Goal: Use online tool/utility: Utilize a website feature to perform a specific function

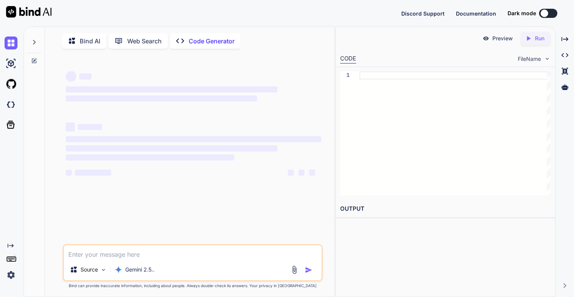
type textarea "x"
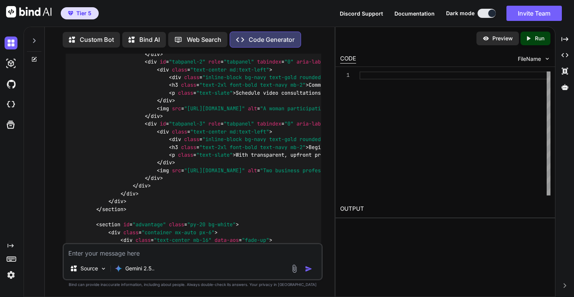
scroll to position [15621, 0]
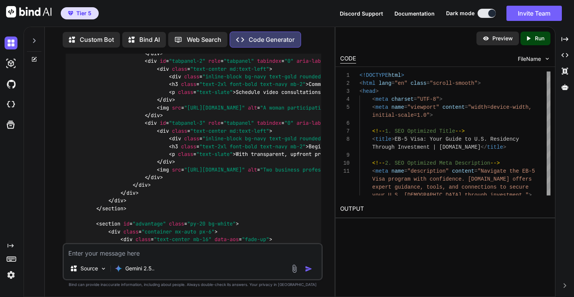
click at [532, 38] on icon "Created with Pixso." at bounding box center [530, 38] width 10 height 7
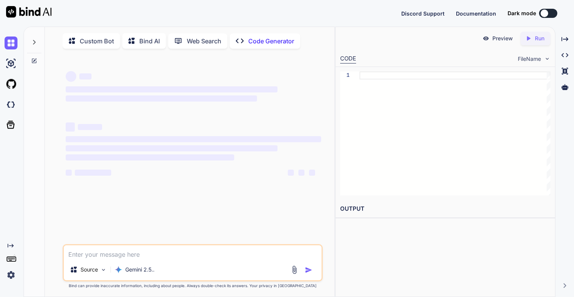
type textarea "x"
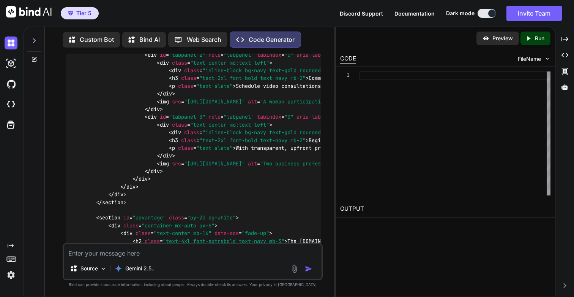
scroll to position [15641, 0]
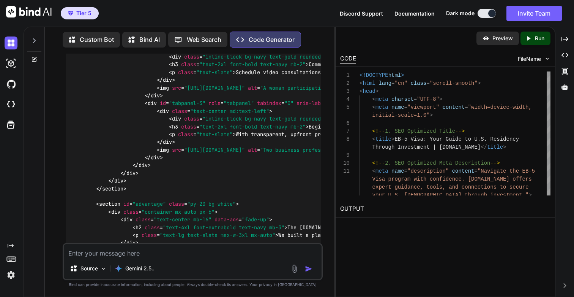
click at [539, 40] on p "Run" at bounding box center [539, 39] width 9 height 8
click at [402, 226] on link "[URL][DOMAIN_NAME]" at bounding box center [371, 226] width 62 height 7
click at [195, 256] on textarea at bounding box center [192, 251] width 257 height 14
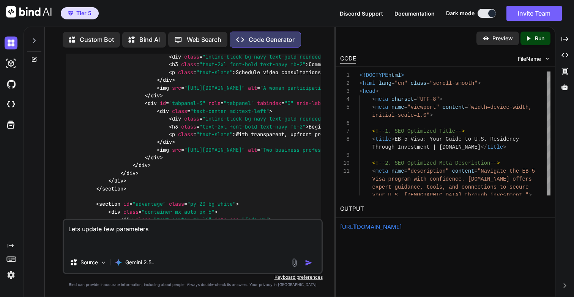
paste textarea "1) Make sure the integrity of the code remains intact. 2) Make changes only if …"
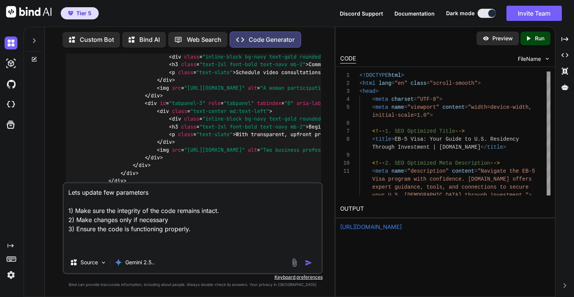
paste textarea "Provide me with the fully updated HTML code which is ready to use"
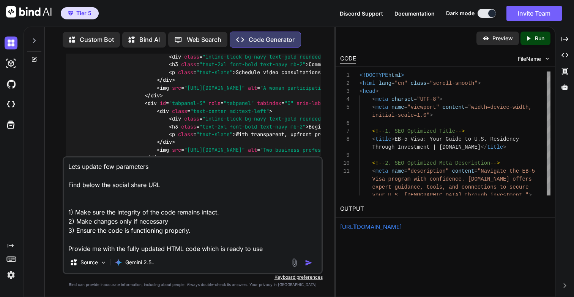
paste textarea "[URL][DOMAIN_NAME] [DOMAIN_NAME][URL][DOMAIN_NAME] [URL][DOMAIN_NAME] [URL][DOM…"
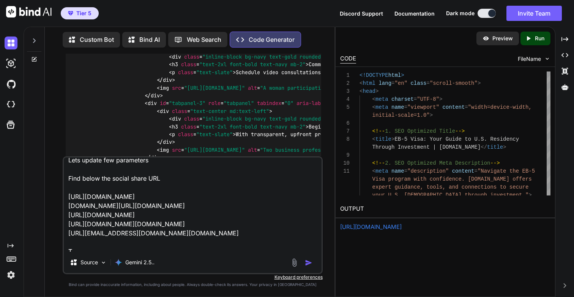
scroll to position [9, 0]
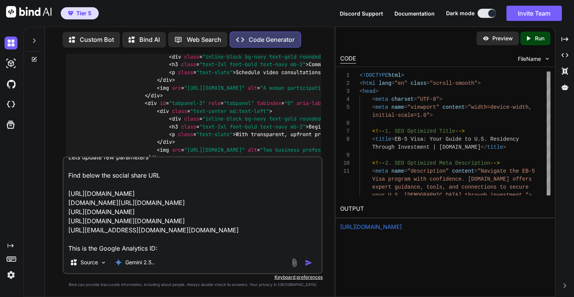
paste textarea "G-MHSHFGE3E4"
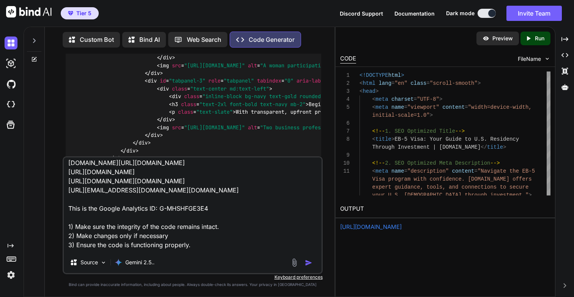
scroll to position [65, 0]
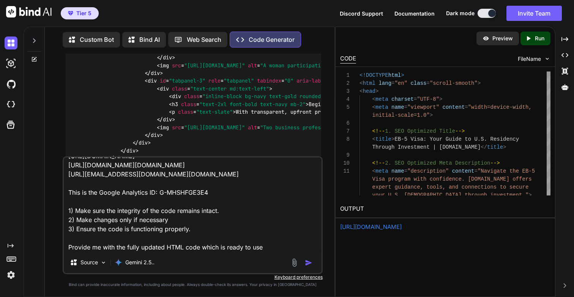
type textarea "Lets update few parameters Find below the social share URL [URL][DOMAIN_NAME] […"
click at [308, 261] on img "button" at bounding box center [309, 263] width 8 height 8
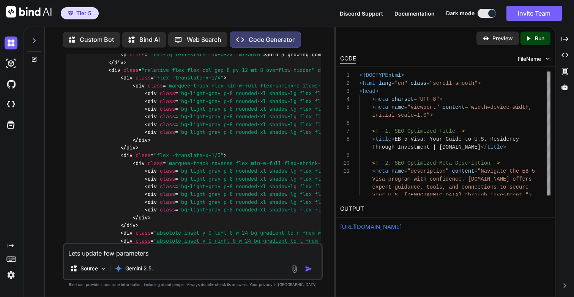
scroll to position [19417, 0]
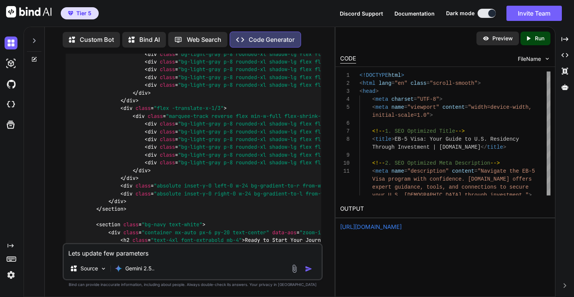
click at [542, 39] on p "Run" at bounding box center [539, 39] width 9 height 8
click at [375, 225] on link "[URL][DOMAIN_NAME]" at bounding box center [371, 226] width 62 height 7
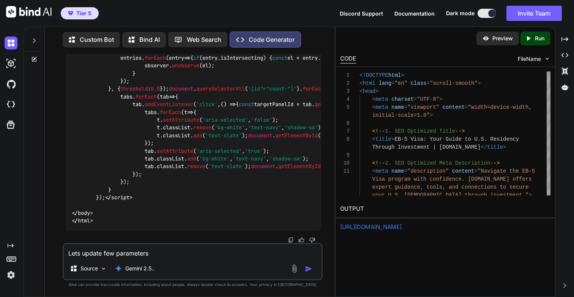
scroll to position [22888, 0]
click at [166, 249] on textarea "Lets update few parameters Find below the social share URL [URL][DOMAIN_NAME] […" at bounding box center [192, 251] width 257 height 14
click at [138, 254] on textarea "Under the hero section when the user clicks on" at bounding box center [192, 251] width 257 height 14
paste textarea "Join 10,000+ Investors"
click at [206, 254] on textarea "Under the hero section we need to remove the Join 10,000+ Investors" at bounding box center [192, 251] width 257 height 14
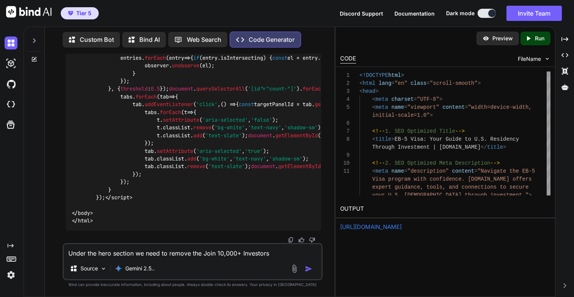
click at [203, 254] on textarea "Under the hero section we need to remove the Join 10,000+ Investors" at bounding box center [192, 251] width 257 height 14
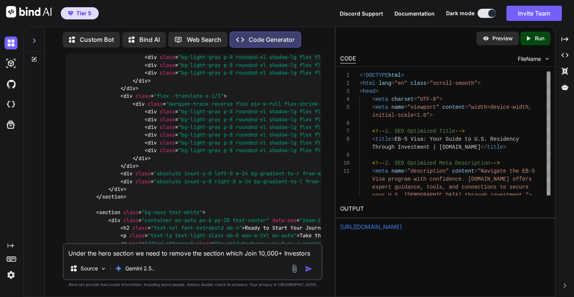
scroll to position [19400, 0]
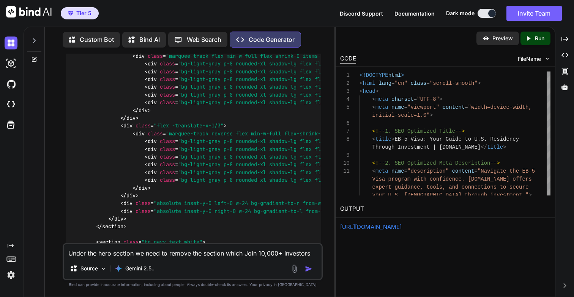
click at [397, 40] on div "Preview Created with Pixso. Run" at bounding box center [445, 38] width 219 height 23
click at [161, 253] on textarea "Under the hero section we need to remove the section which Join 10,000+ Investo…" at bounding box center [192, 251] width 257 height 14
type textarea "We need to re ove"
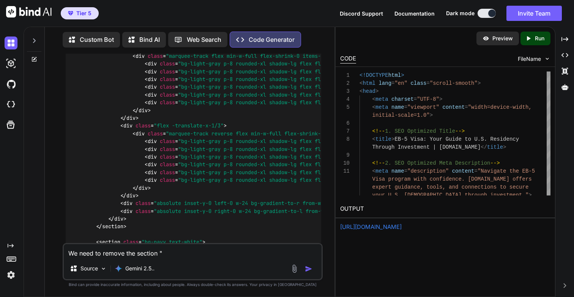
paste textarea "<!-- "Choice Point" Search Section -->"
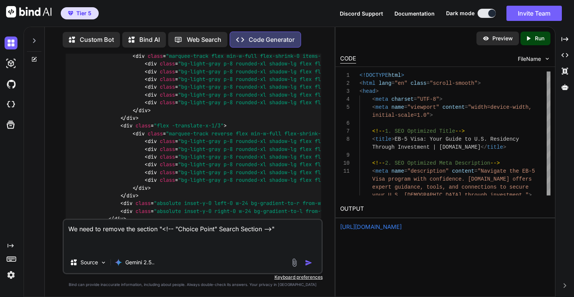
paste textarea "1) Make sure the integrity of the code remains intact. 2) Make changes only if …"
type textarea "We need to remove the section "<!-- "Choice Point" Search Section -->" 1) Make …"
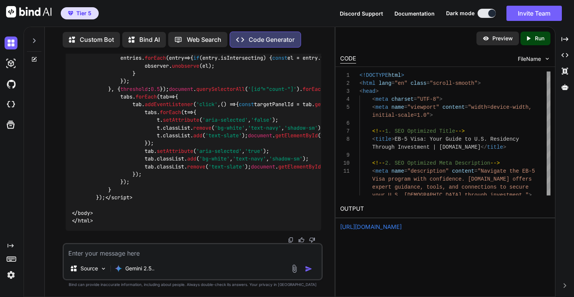
scroll to position [26150, 0]
click at [539, 41] on p "Run" at bounding box center [539, 39] width 9 height 8
click at [359, 225] on link "[URL][DOMAIN_NAME]" at bounding box center [371, 226] width 62 height 7
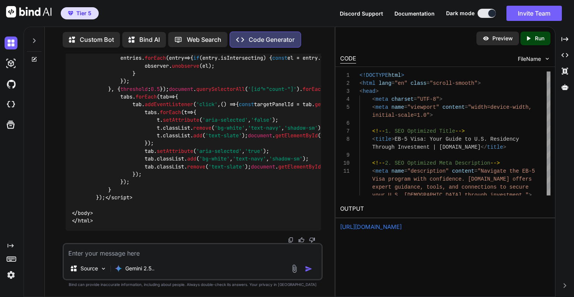
scroll to position [26150, 0]
click at [94, 257] on textarea at bounding box center [192, 251] width 257 height 14
type textarea "This is great."
